Goal: Task Accomplishment & Management: Use online tool/utility

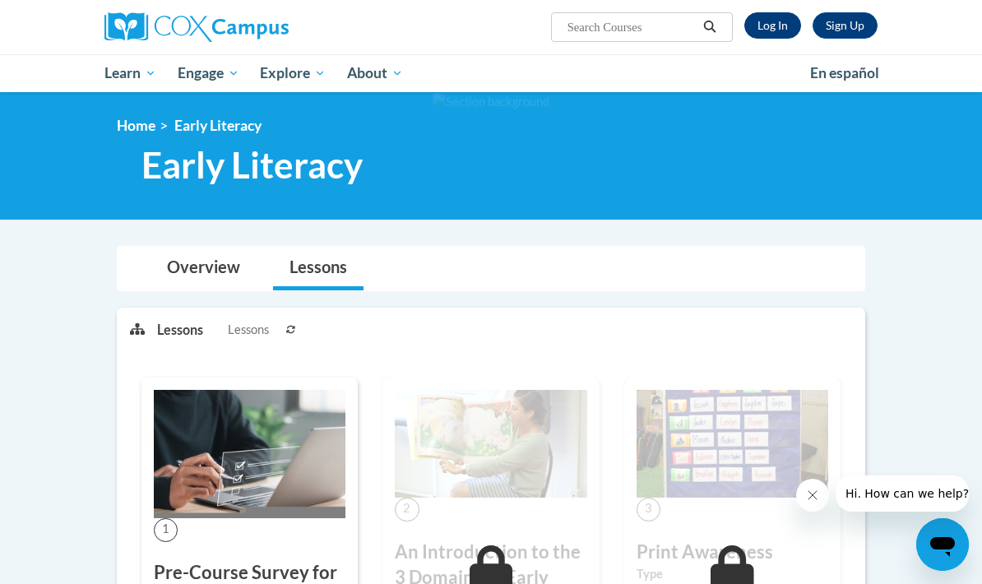
click at [795, 27] on link "Log In" at bounding box center [772, 25] width 57 height 26
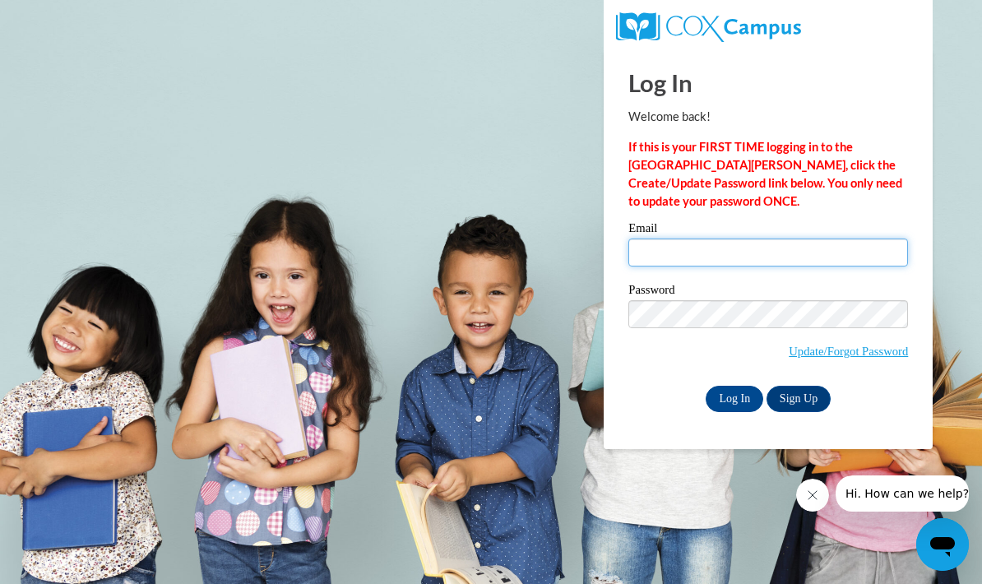
click at [841, 258] on input "Email" at bounding box center [768, 252] width 280 height 28
type input "mgeorge4@my.athens.edu"
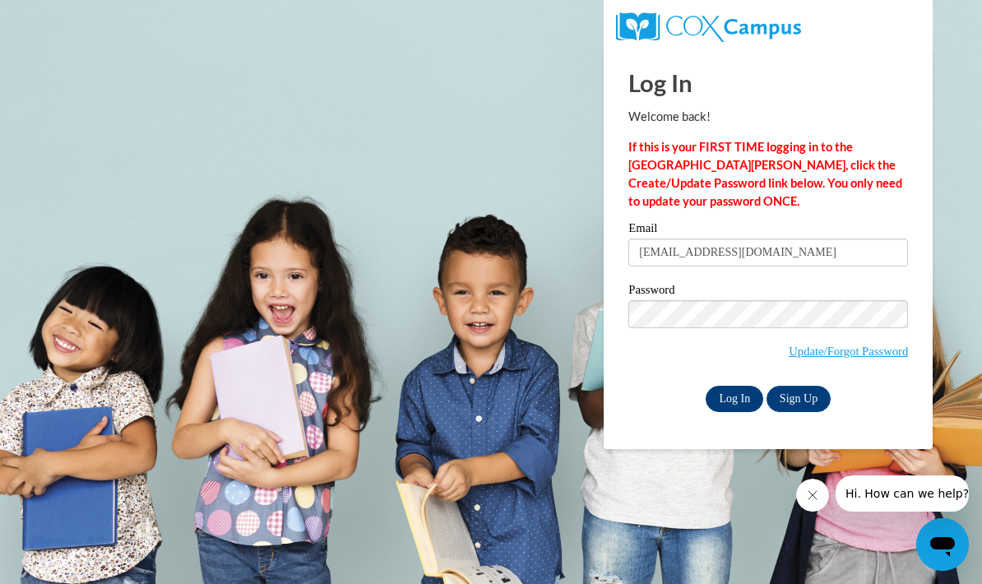
click at [733, 390] on input "Log In" at bounding box center [734, 399] width 58 height 26
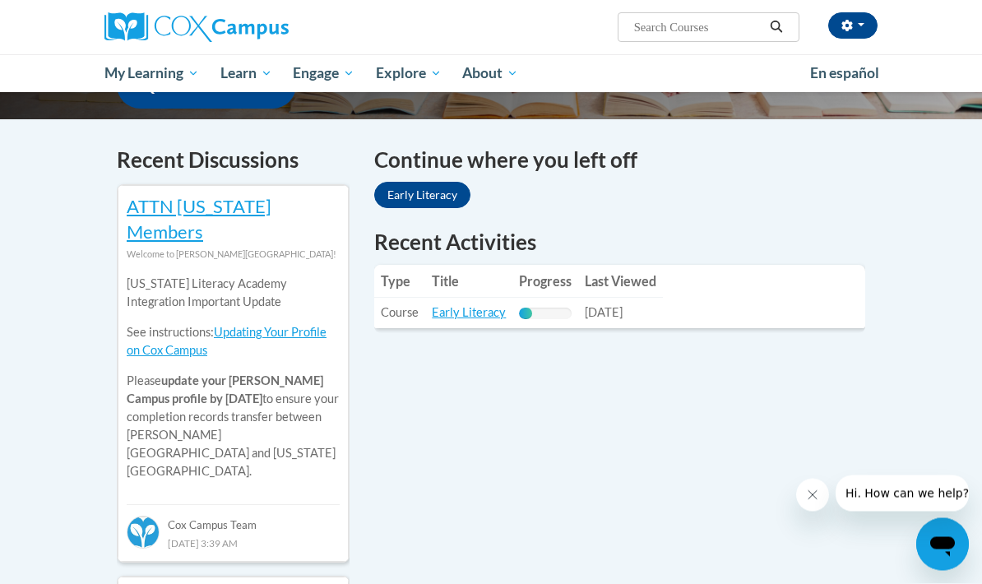
scroll to position [430, 0]
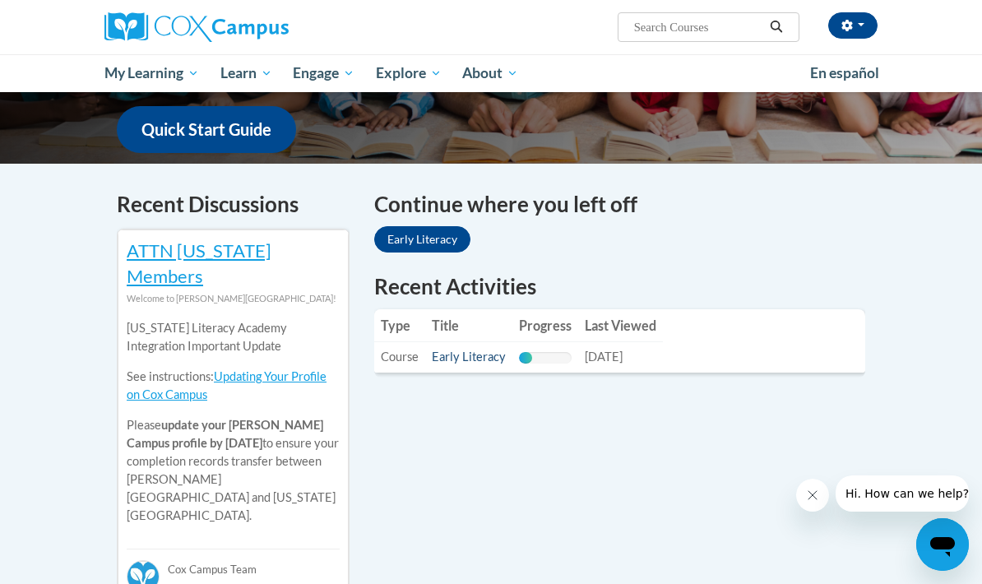
click at [469, 349] on link "Early Literacy" at bounding box center [469, 356] width 74 height 14
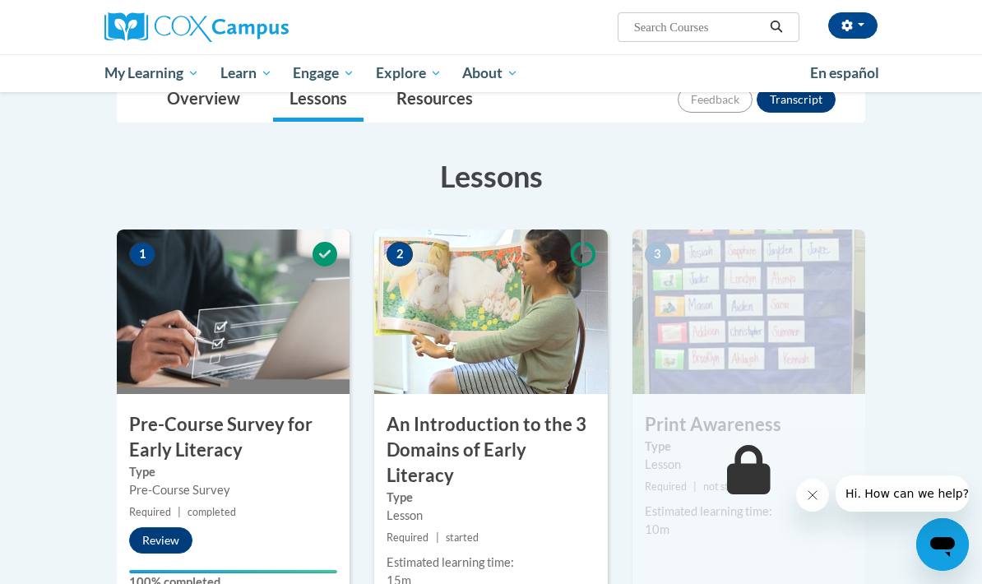
scroll to position [316, 0]
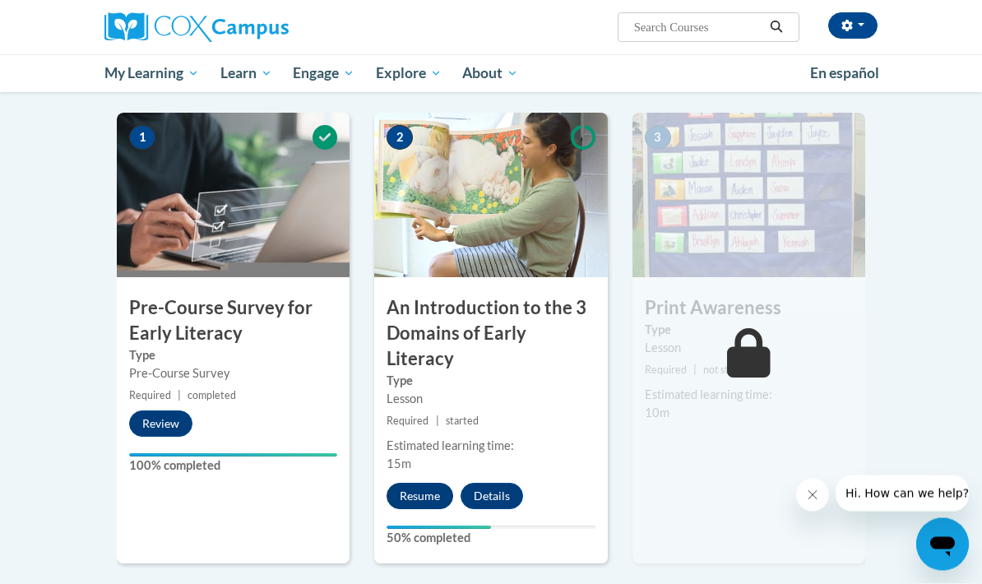
click at [427, 483] on button "Resume" at bounding box center [419, 496] width 67 height 26
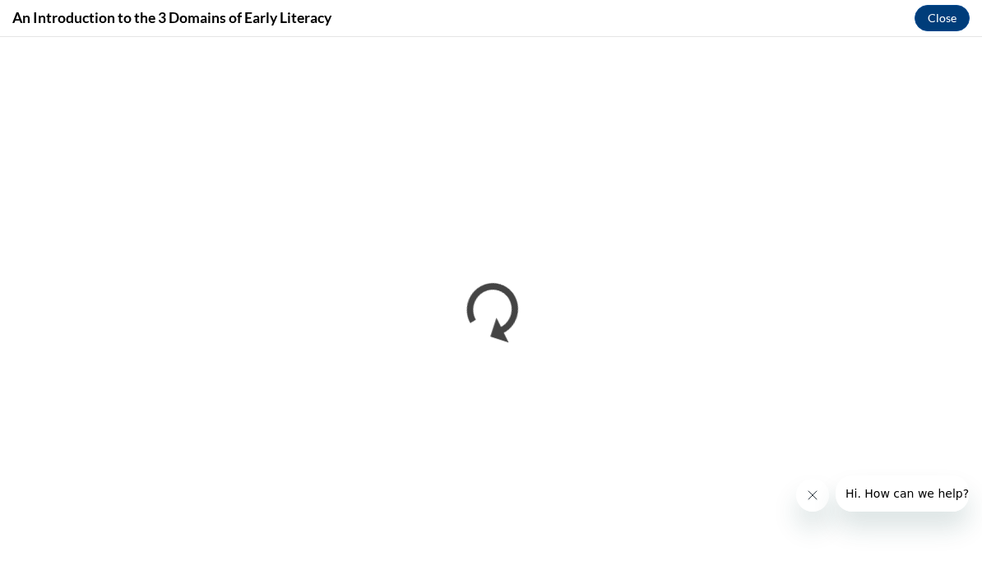
scroll to position [27, 0]
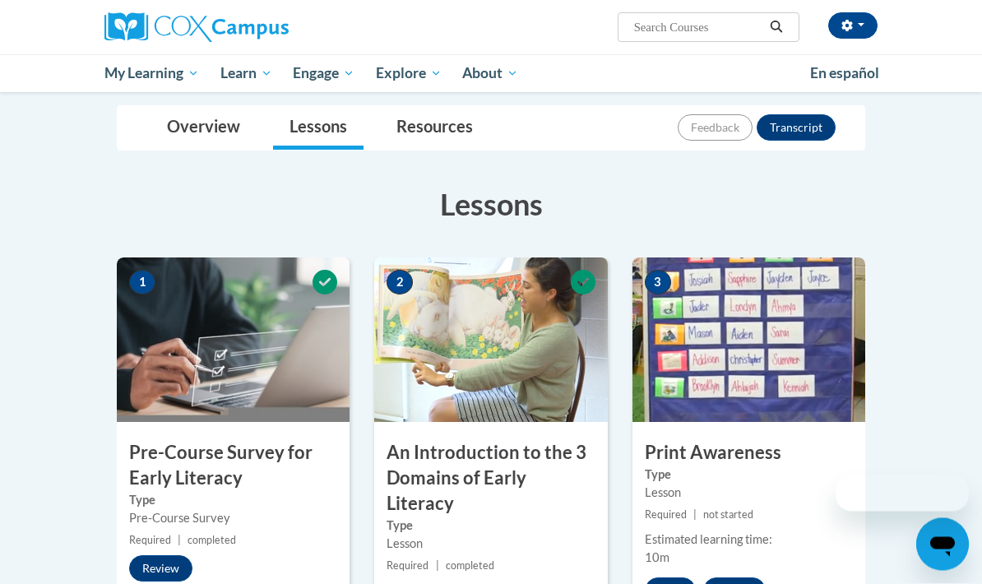
scroll to position [492, 0]
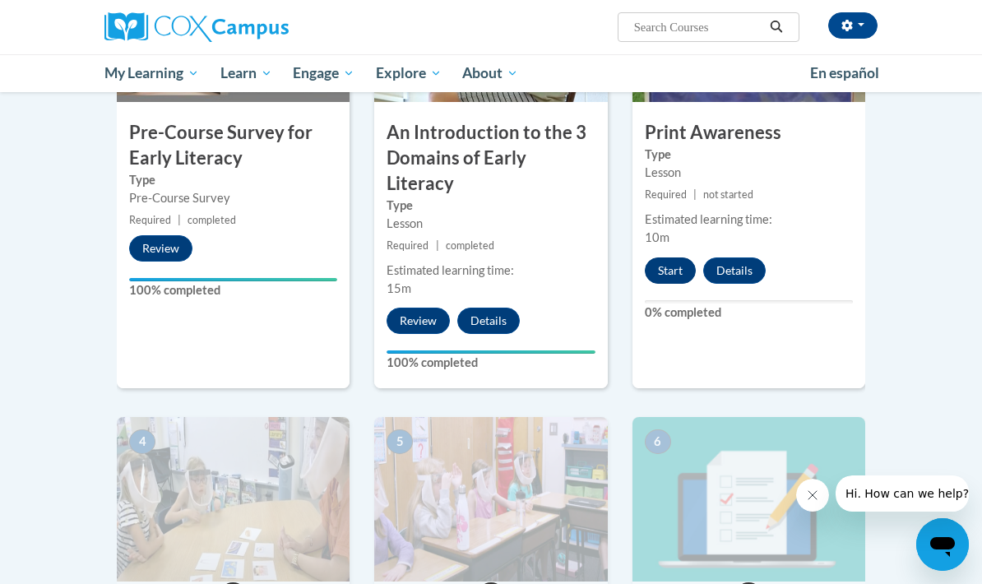
click at [667, 270] on button "Start" at bounding box center [670, 270] width 51 height 26
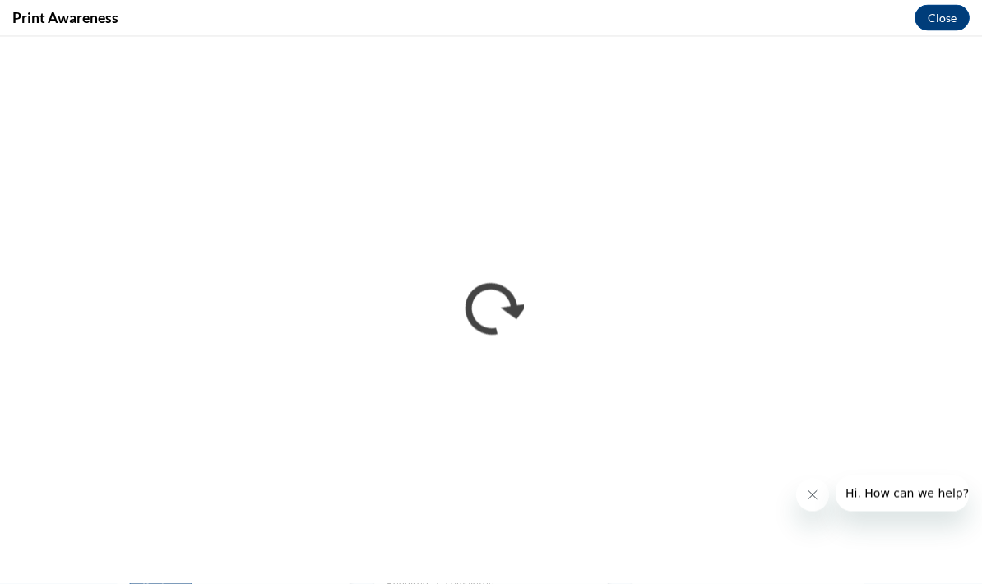
scroll to position [0, 0]
click at [816, 497] on icon "Close message from company" at bounding box center [812, 494] width 13 height 13
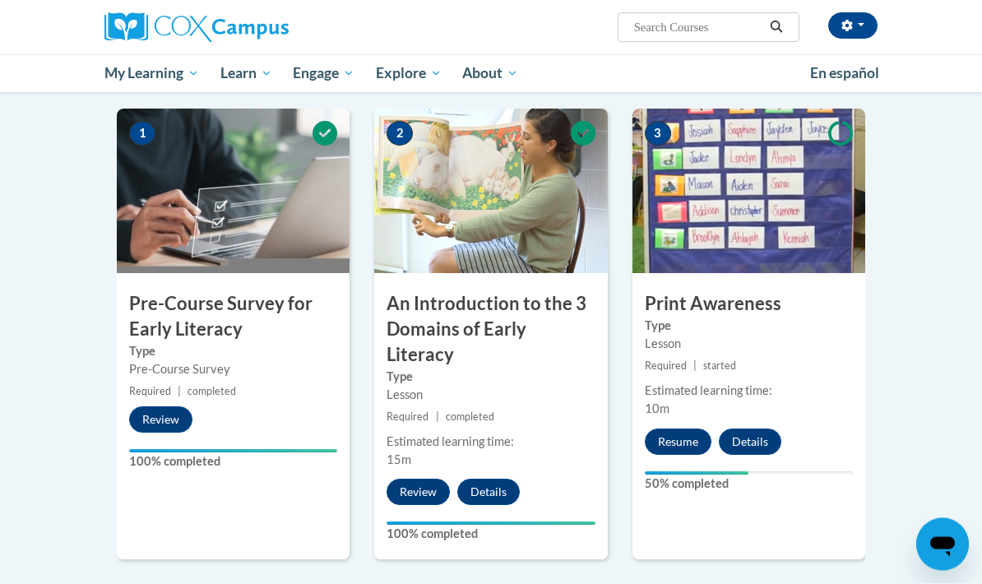
scroll to position [404, 0]
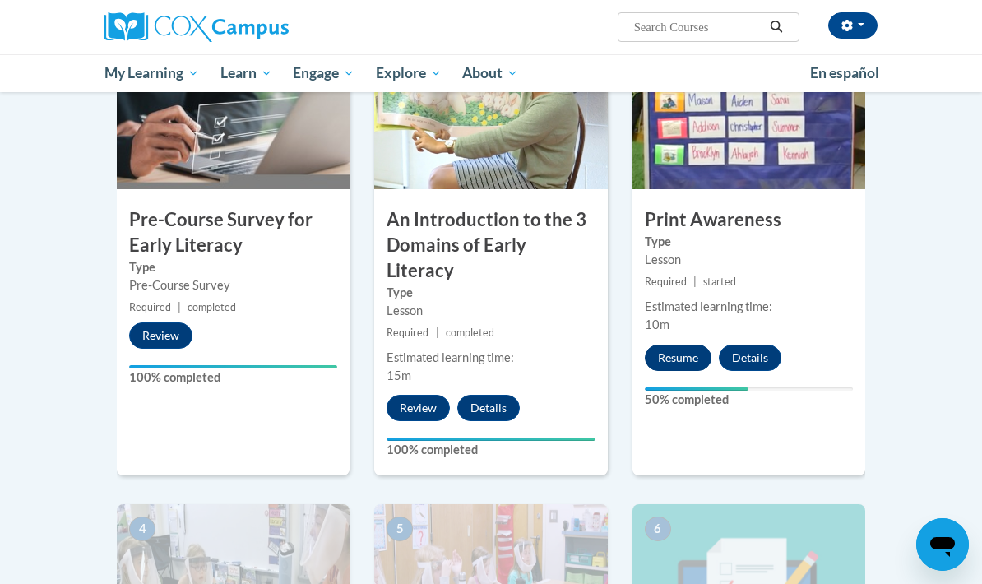
click at [691, 359] on button "Resume" at bounding box center [678, 357] width 67 height 26
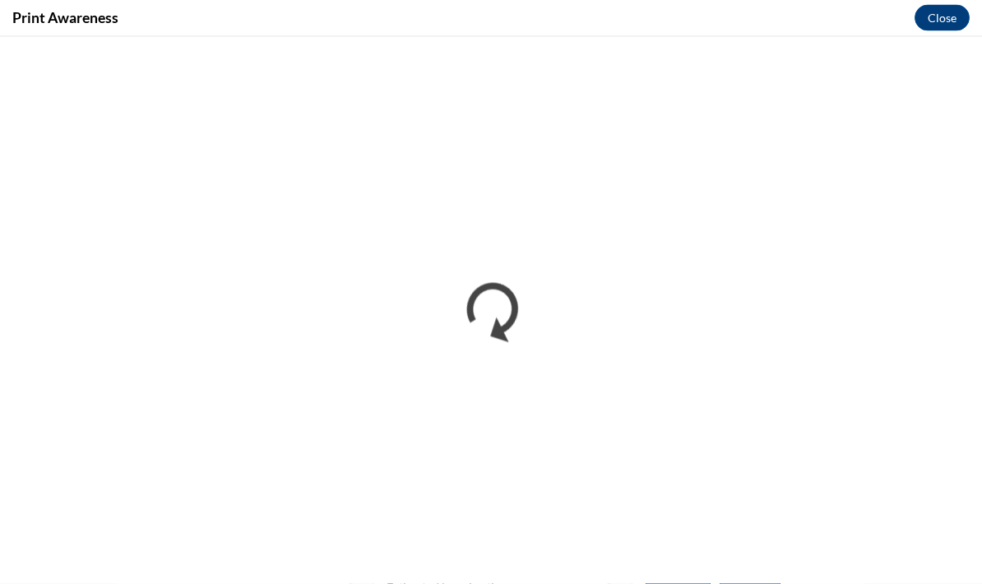
scroll to position [0, 0]
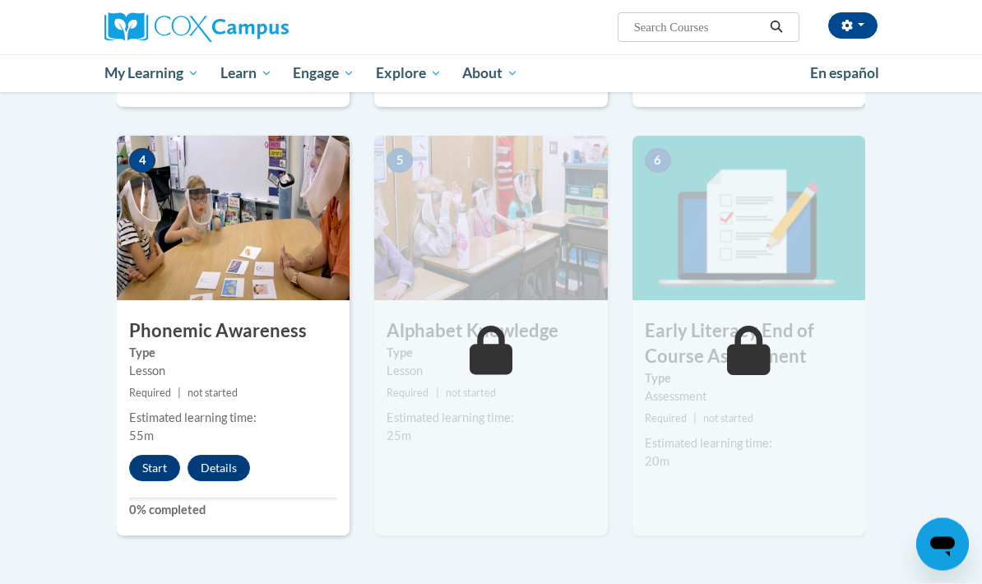
scroll to position [773, 0]
click at [143, 455] on button "Start" at bounding box center [154, 468] width 51 height 26
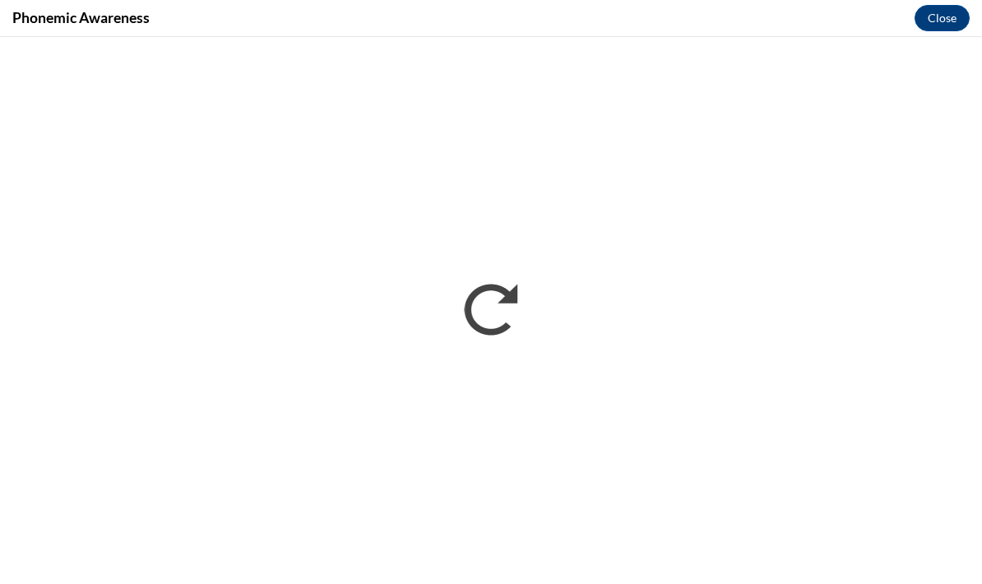
scroll to position [839, 0]
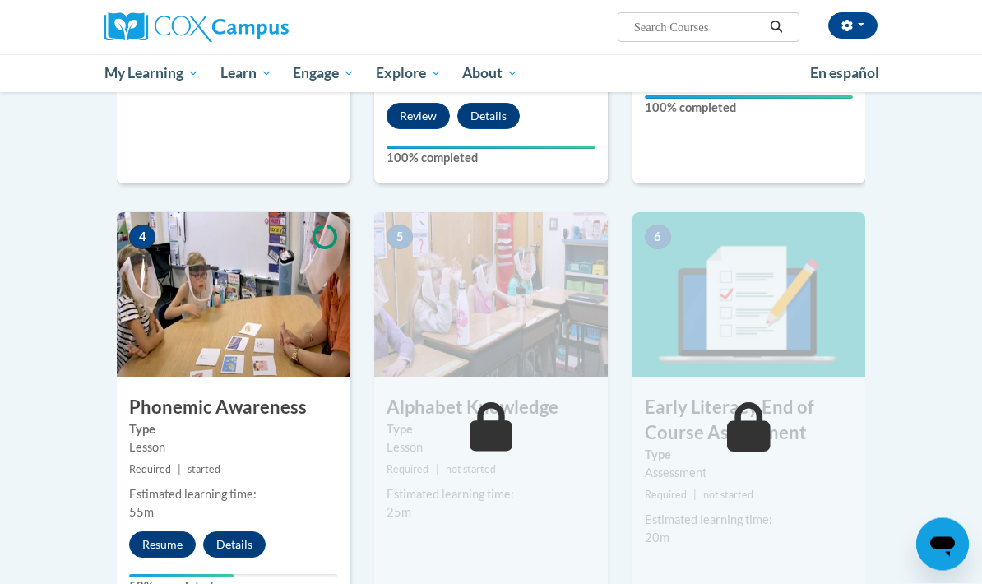
scroll to position [1118, 0]
